Goal: Browse casually: Explore the website without a specific task or goal

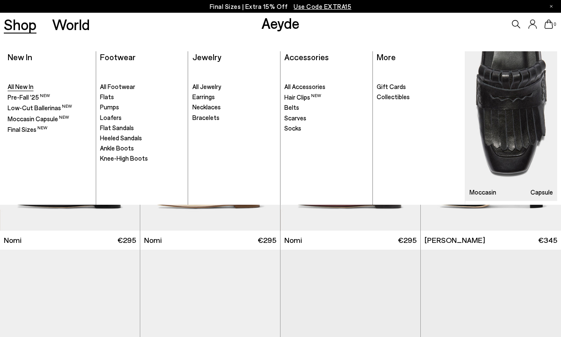
click at [29, 87] on span "All New In" at bounding box center [21, 87] width 26 height 8
